Goal: Information Seeking & Learning: Learn about a topic

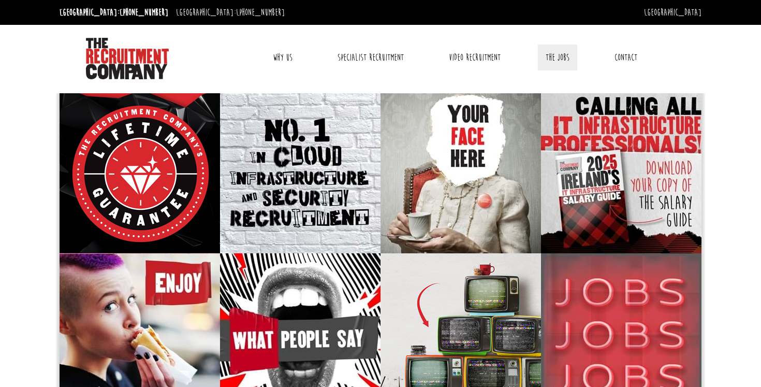
click at [559, 57] on link "The Jobs" at bounding box center [557, 58] width 39 height 26
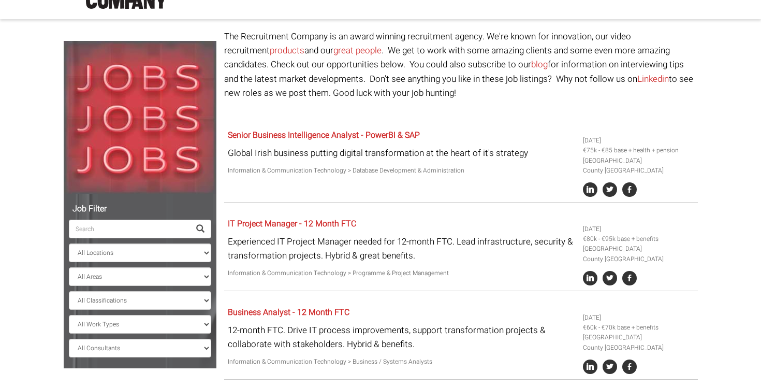
scroll to position [71, 0]
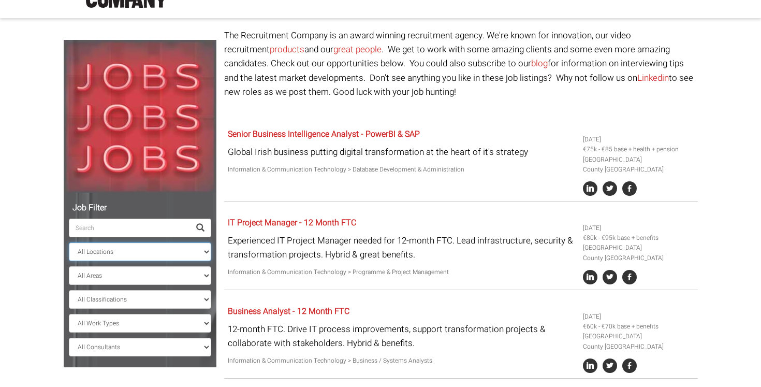
select select "[GEOGRAPHIC_DATA]"
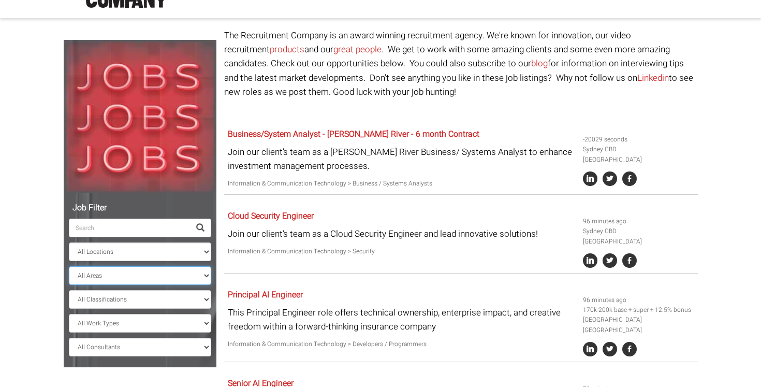
select select "[GEOGRAPHIC_DATA]"
select select "Sales"
select select "? string:[GEOGRAPHIC_DATA] ?"
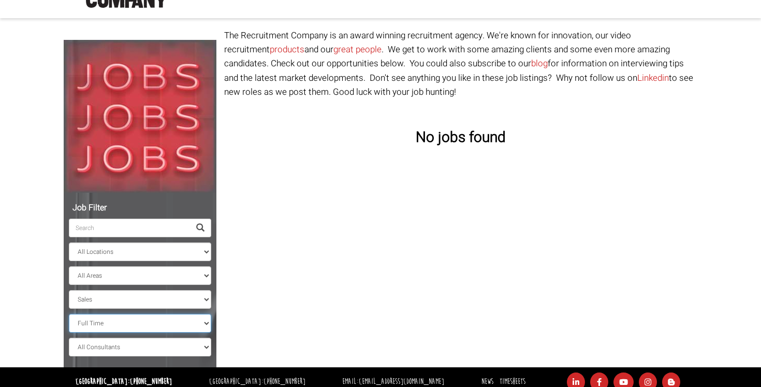
select select "Contract / Temp"
